Goal: Obtain resource: Download file/media

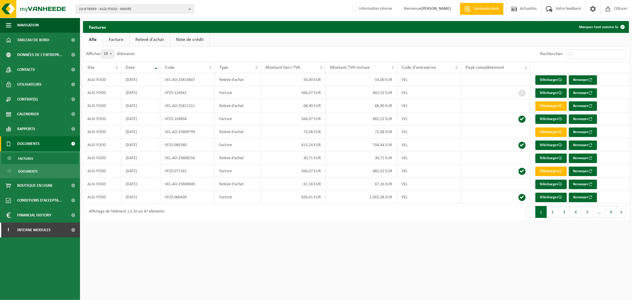
click at [112, 11] on span "10-878969 - ALGI FOOD - WAVRE" at bounding box center [132, 9] width 107 height 9
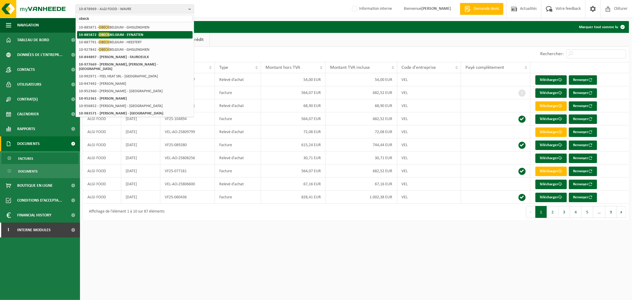
type input "obeck"
click at [116, 31] on li "10-885872 - OBECK [GEOGRAPHIC_DATA] - [GEOGRAPHIC_DATA]" at bounding box center [134, 34] width 115 height 7
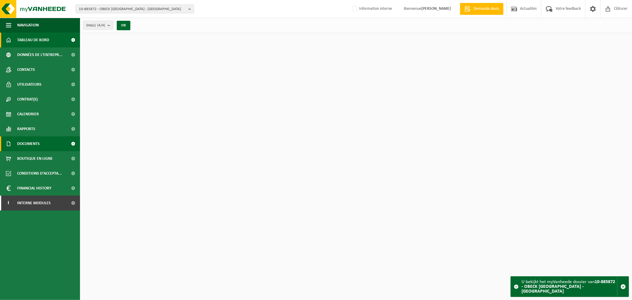
click at [37, 144] on span "Documents" at bounding box center [28, 143] width 23 height 15
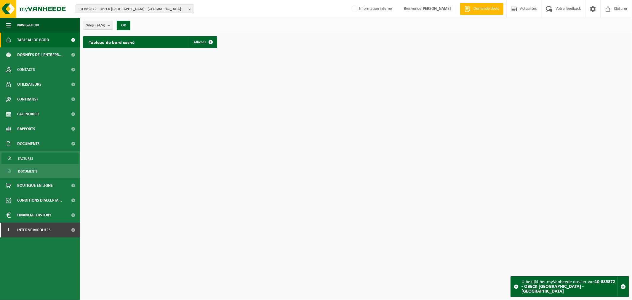
click at [36, 162] on link "Factures" at bounding box center [39, 157] width 77 height 11
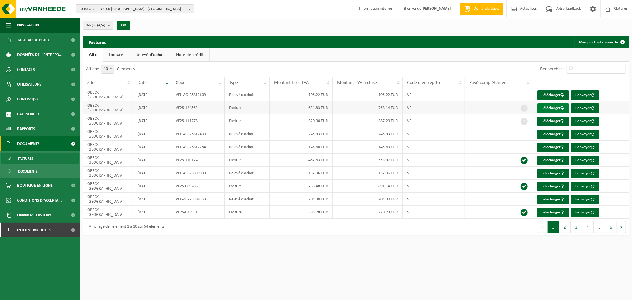
click at [546, 110] on link "Télécharger" at bounding box center [552, 107] width 31 height 9
click at [268, 255] on html "10-885872 - OBECK BELGIUM - EYNATTEN 10-885872 - OBECK BELGIUM - EYNATTEN 10-88…" at bounding box center [316, 150] width 632 height 300
